Goal: Task Accomplishment & Management: Complete application form

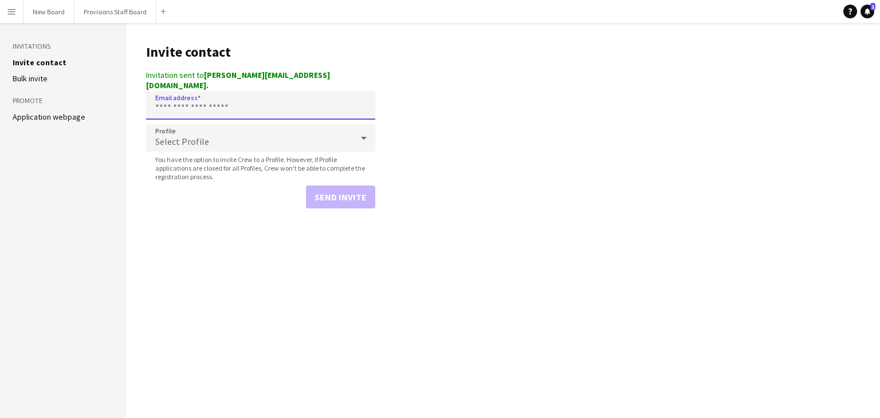
click at [195, 96] on input "Email address" at bounding box center [260, 105] width 229 height 29
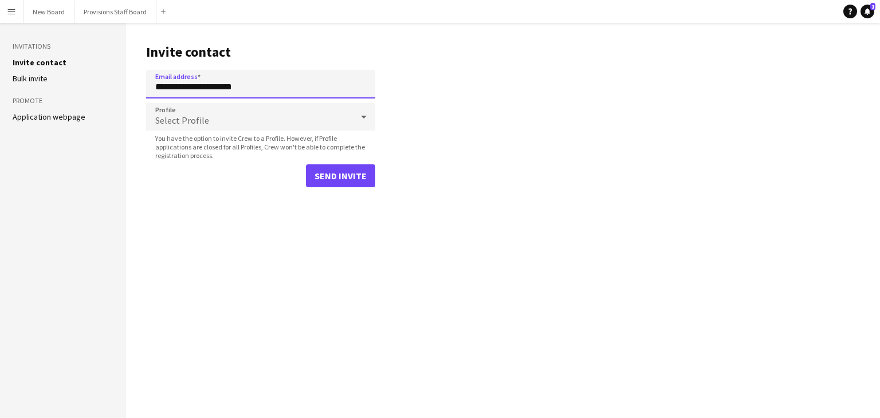
type input "**********"
click at [192, 115] on span "Select Profile" at bounding box center [182, 120] width 54 height 11
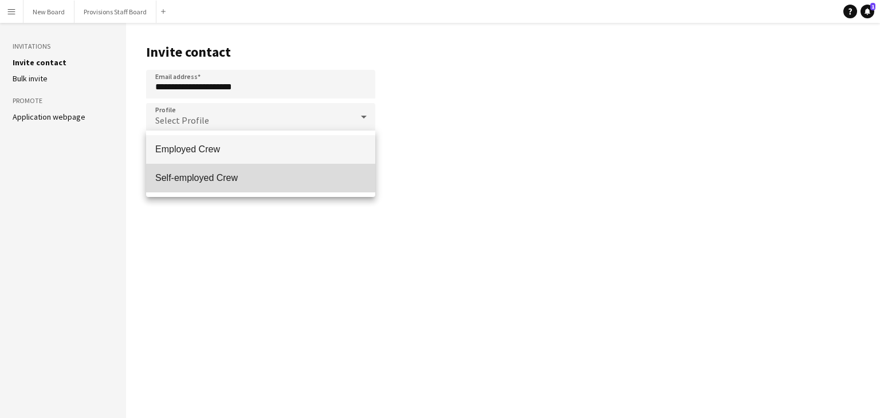
click at [187, 187] on mat-option "Self-employed Crew" at bounding box center [260, 178] width 229 height 29
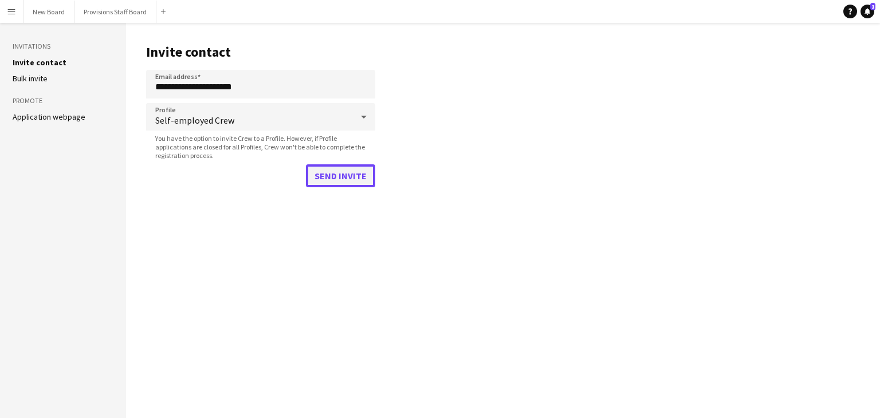
click at [326, 177] on button "Send invite" at bounding box center [340, 175] width 69 height 23
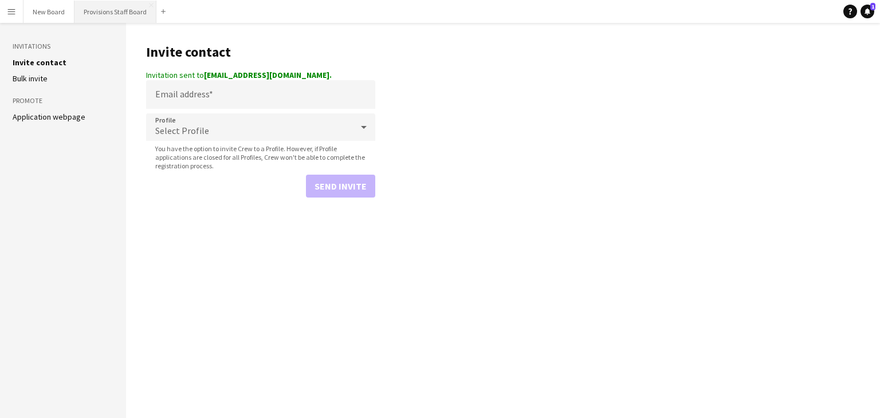
click at [101, 14] on button "Provisions Staff Board Close" at bounding box center [115, 12] width 82 height 22
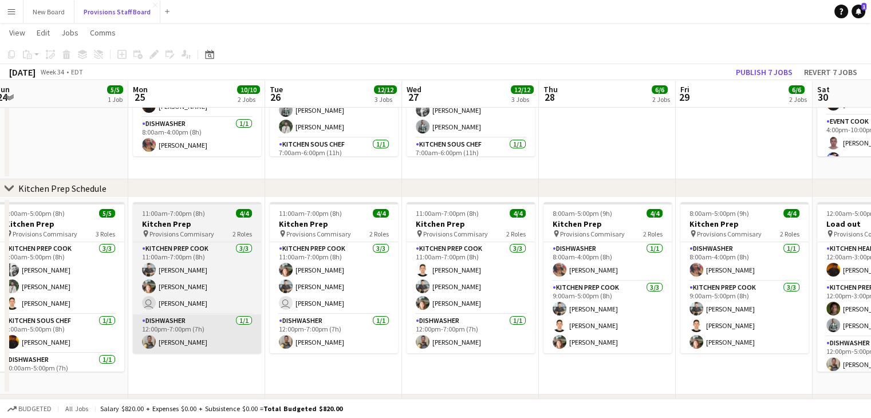
scroll to position [0, 334]
